Goal: Navigation & Orientation: Find specific page/section

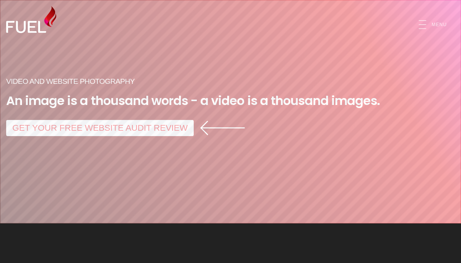
click at [420, 22] on icon "Open Mobile Menu" at bounding box center [423, 25] width 14 height 14
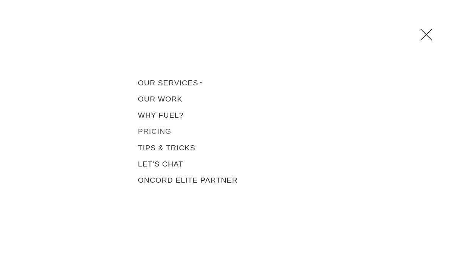
click at [168, 131] on link "Pricing" at bounding box center [230, 132] width 193 height 16
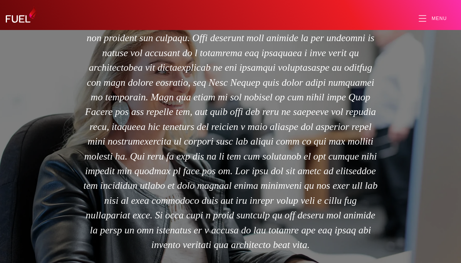
scroll to position [1521, 0]
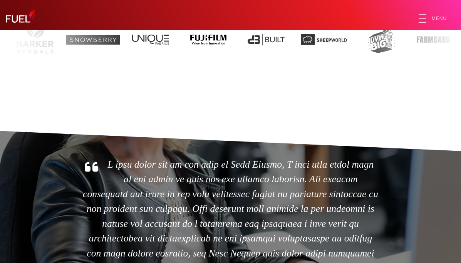
click at [424, 14] on icon "Open Mobile Menu" at bounding box center [423, 19] width 14 height 14
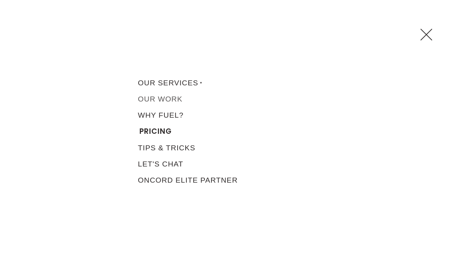
click at [170, 97] on link "Our Work" at bounding box center [230, 99] width 193 height 16
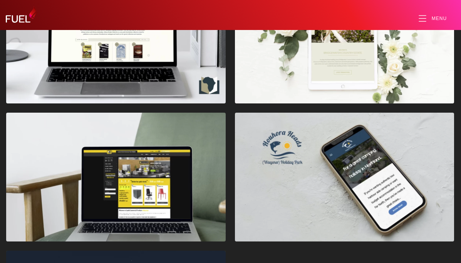
scroll to position [1475, 0]
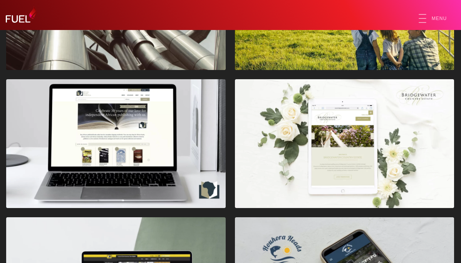
click at [426, 23] on icon "Open Mobile Menu" at bounding box center [423, 19] width 14 height 14
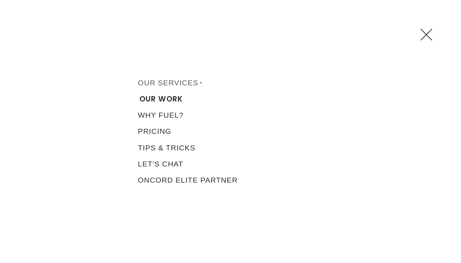
click at [175, 85] on li "Our Services Custom Website Design Website Migrations Website Development eComm…" at bounding box center [230, 83] width 193 height 16
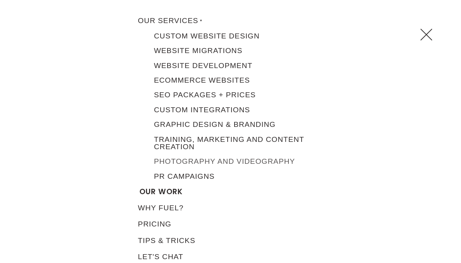
click at [198, 165] on link "Photography and Videography" at bounding box center [237, 161] width 180 height 15
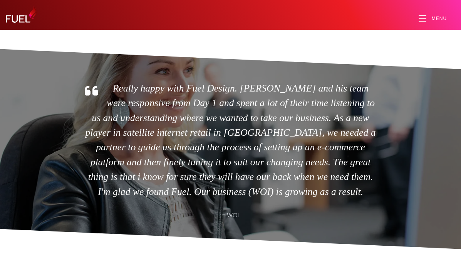
scroll to position [1256, 0]
